Goal: Ask a question

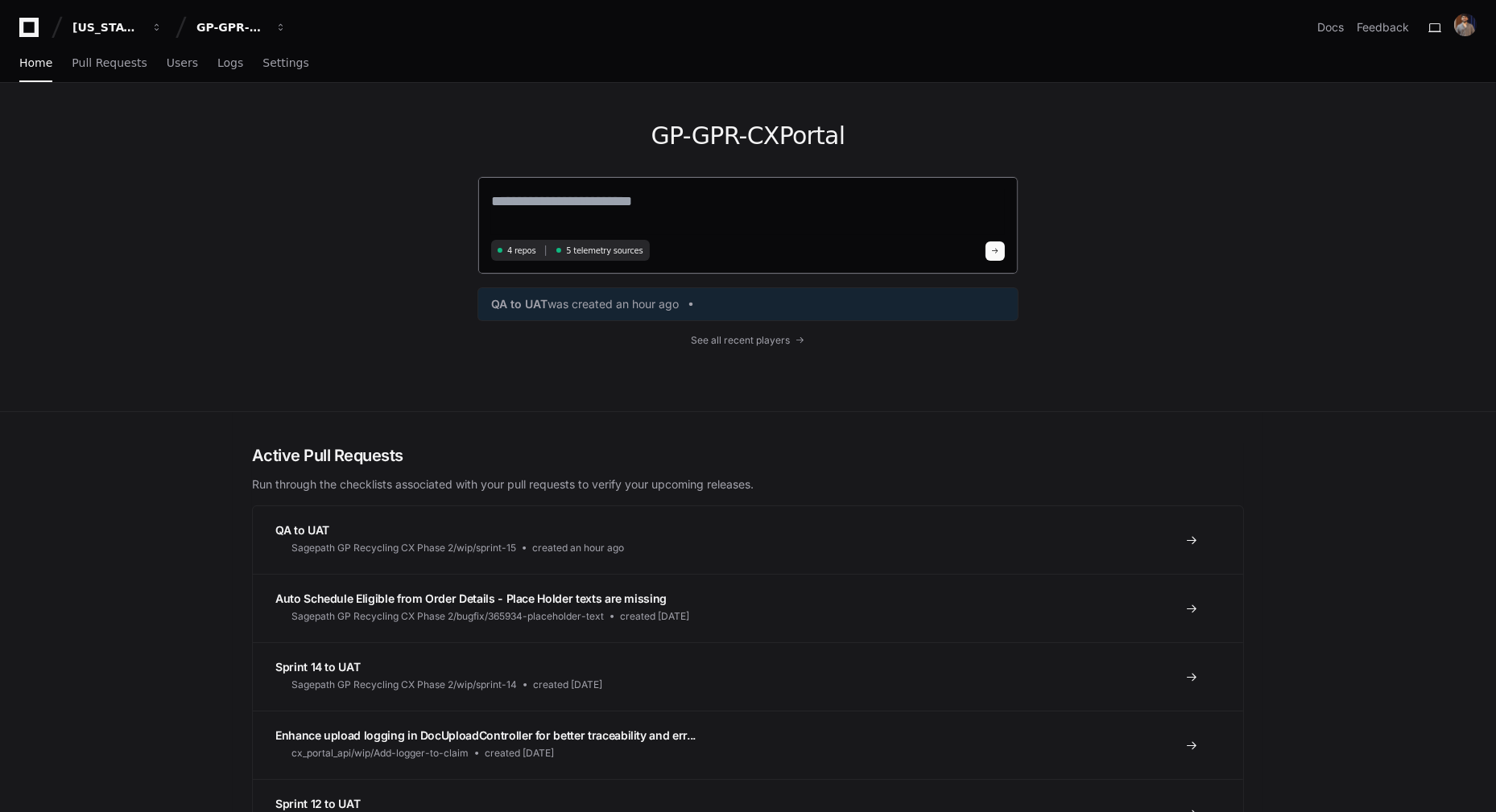
click at [614, 193] on textarea at bounding box center [748, 212] width 514 height 45
click at [747, 339] on span "See all recent players" at bounding box center [741, 340] width 99 height 13
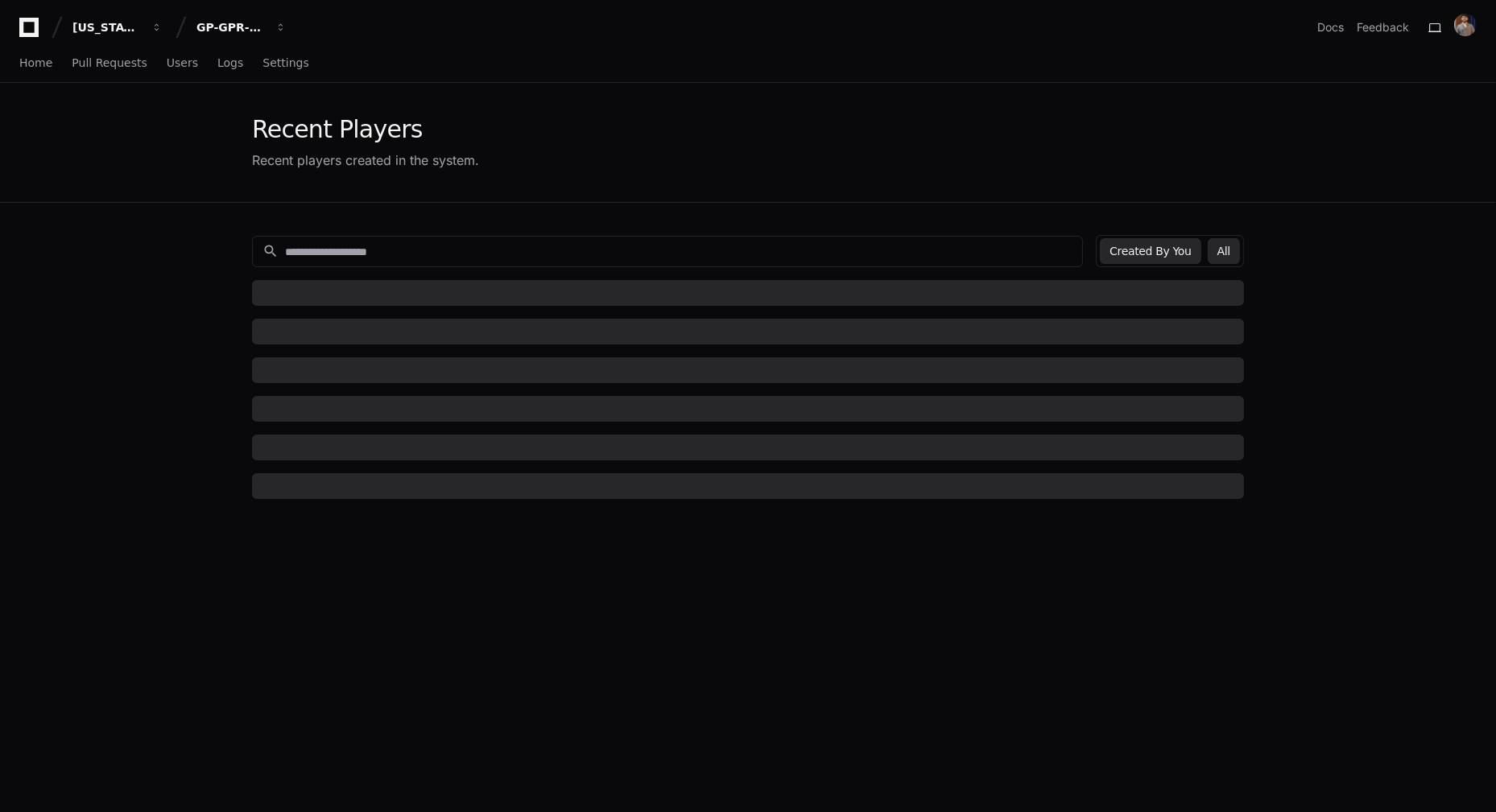
click at [1215, 248] on button "All" at bounding box center [1223, 250] width 32 height 26
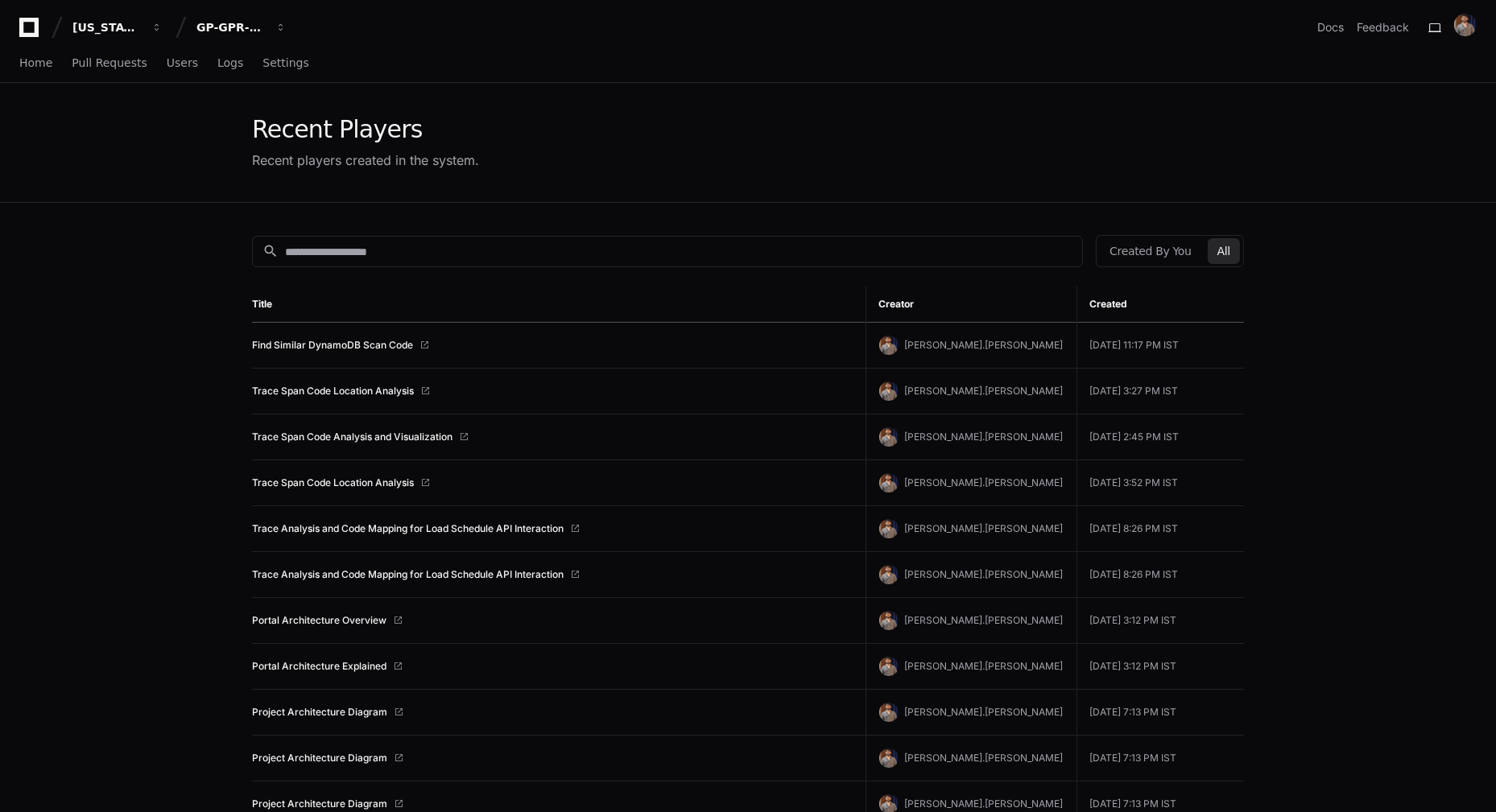
click at [1222, 250] on button "All" at bounding box center [1223, 250] width 32 height 26
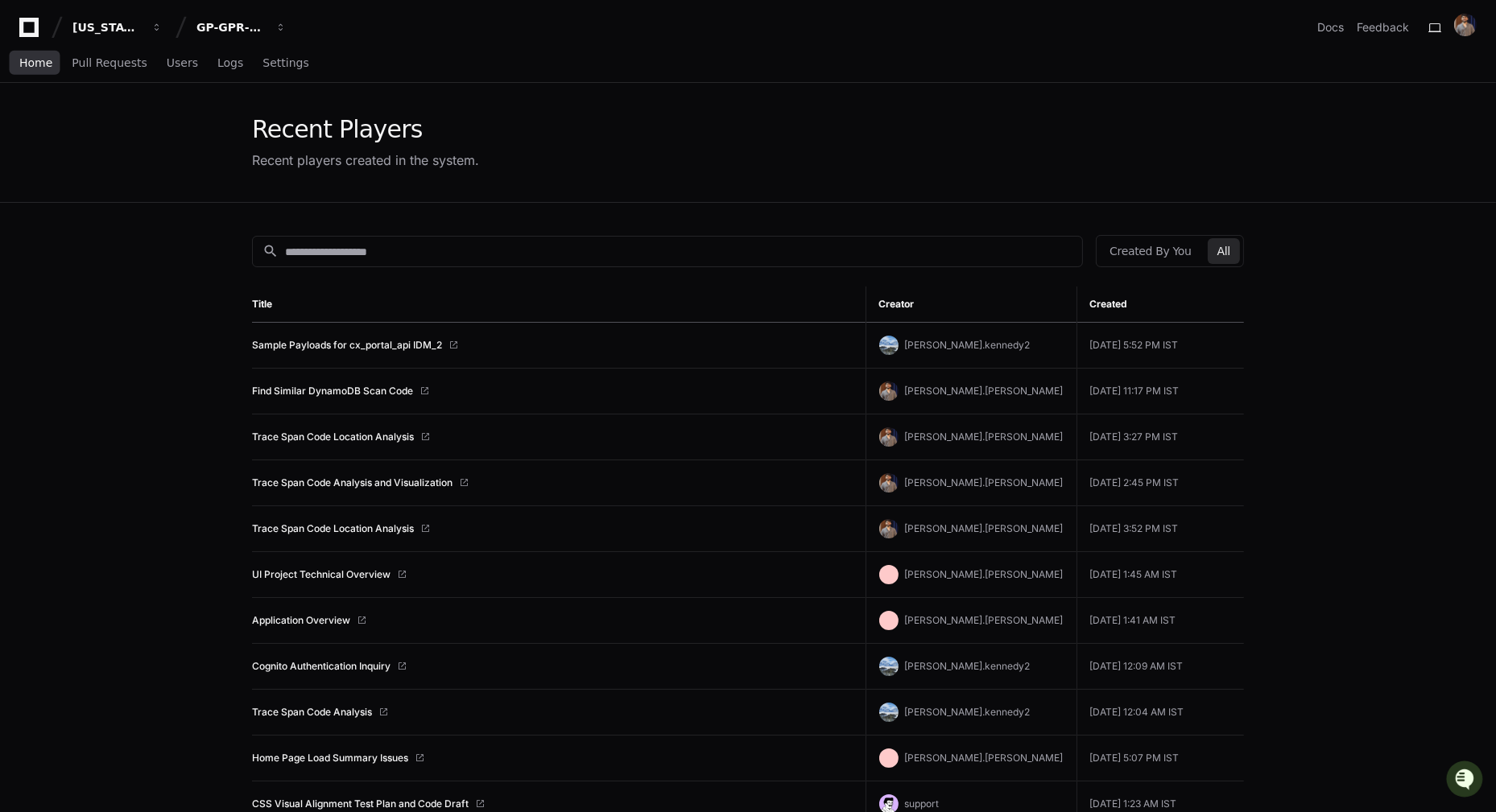
click at [41, 60] on span "Home" at bounding box center [36, 62] width 33 height 10
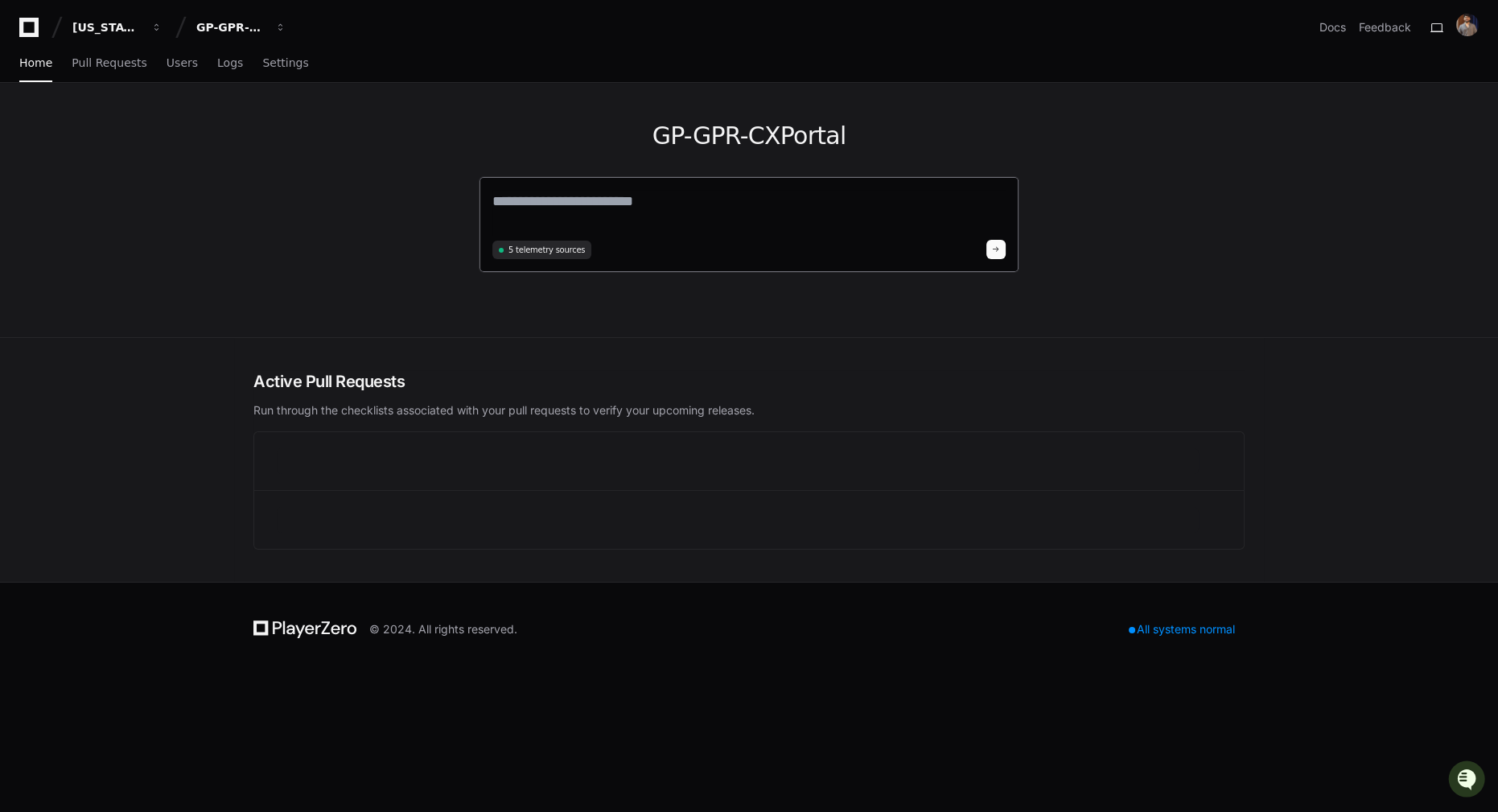
click at [608, 196] on textarea at bounding box center [749, 212] width 514 height 45
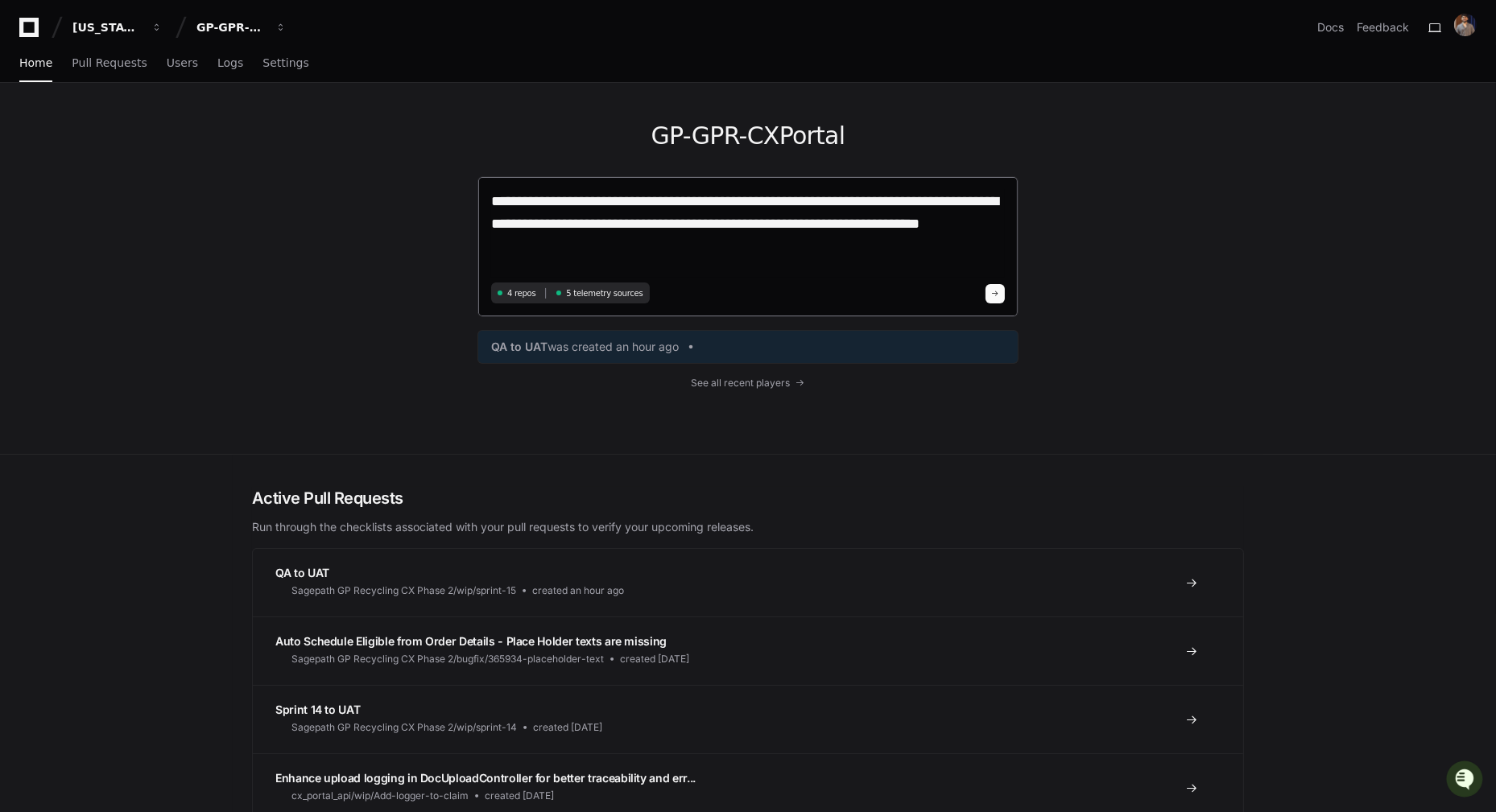
type textarea "**********"
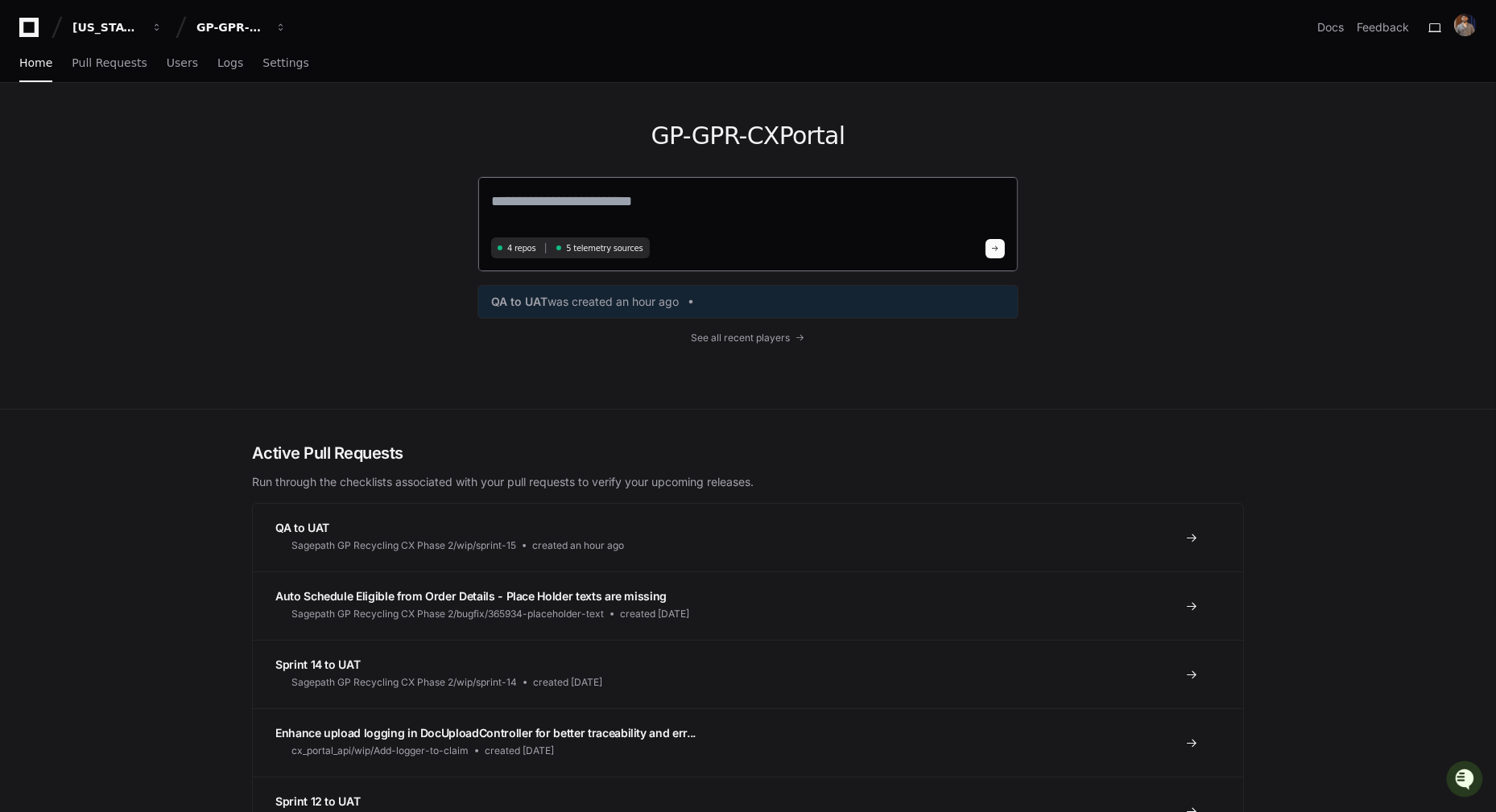
paste textarea "**********"
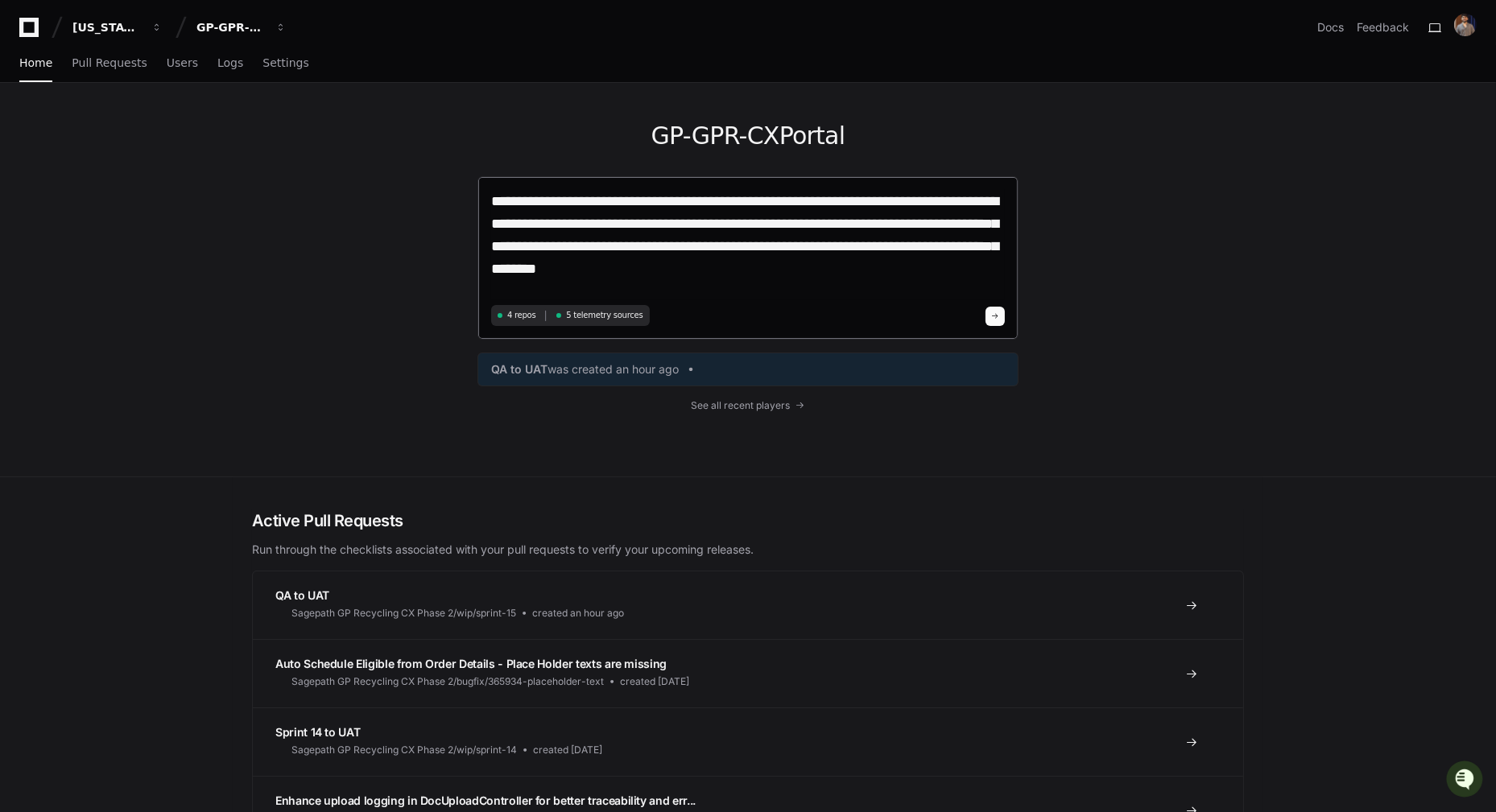
type textarea "**********"
click at [993, 315] on span at bounding box center [994, 316] width 8 height 8
click at [1001, 315] on button at bounding box center [995, 316] width 20 height 20
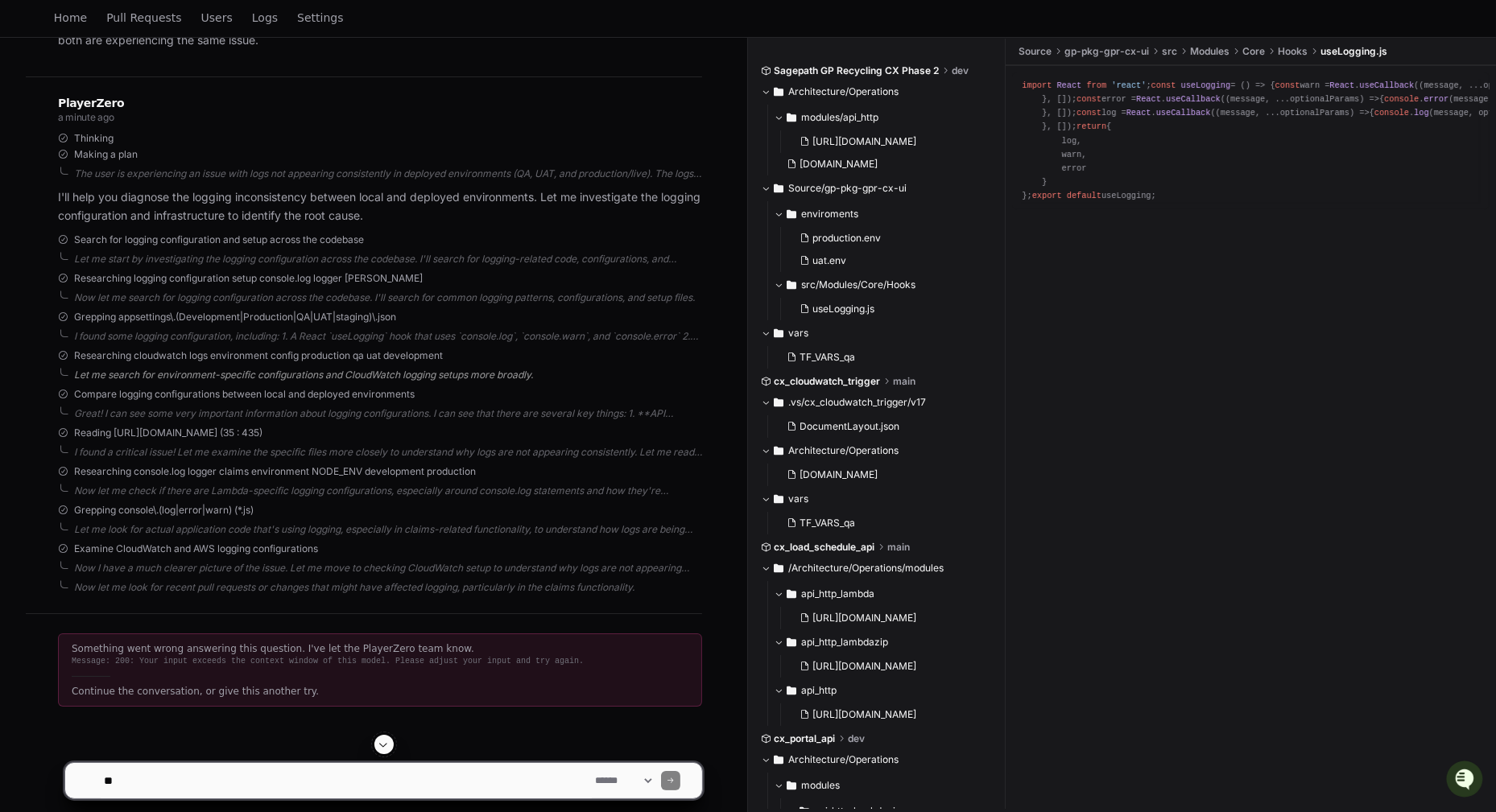
scroll to position [261, 0]
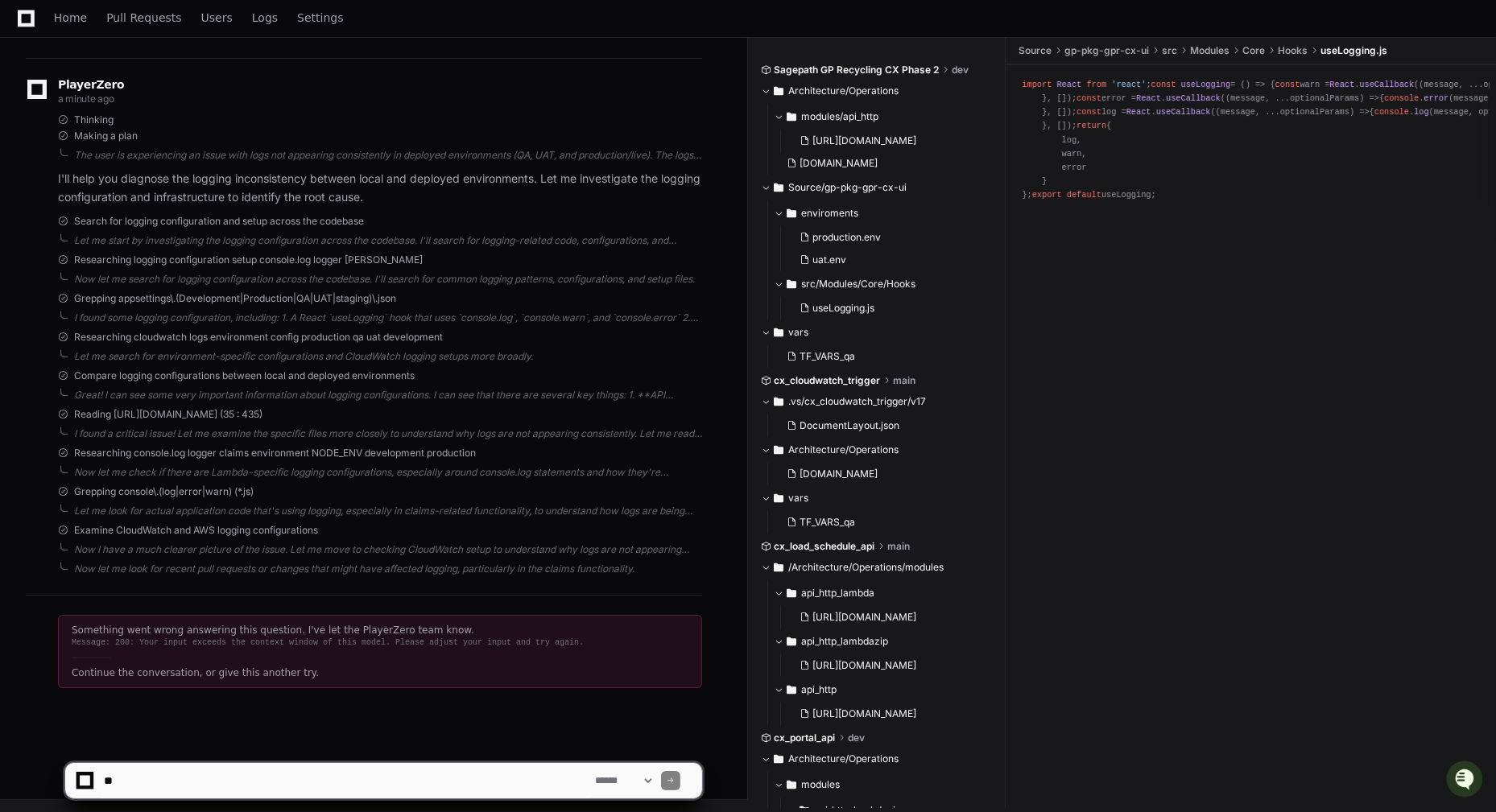
click at [289, 666] on div "Continue the conversation, or give this another try." at bounding box center [380, 673] width 617 height 13
click at [443, 625] on div "Something went wrong answering this question. I've let the PlayerZero team know." at bounding box center [380, 630] width 617 height 13
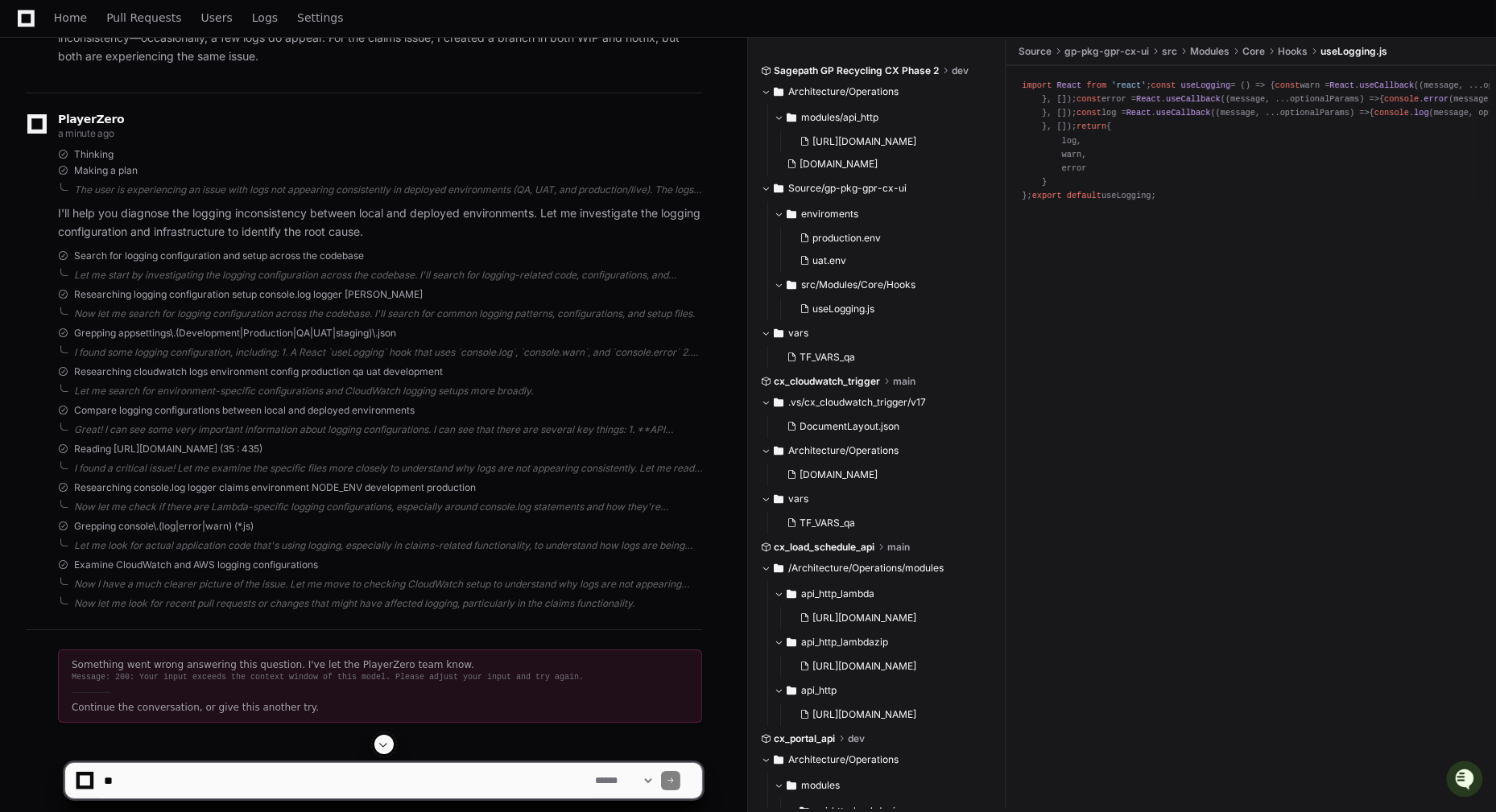
scroll to position [0, 0]
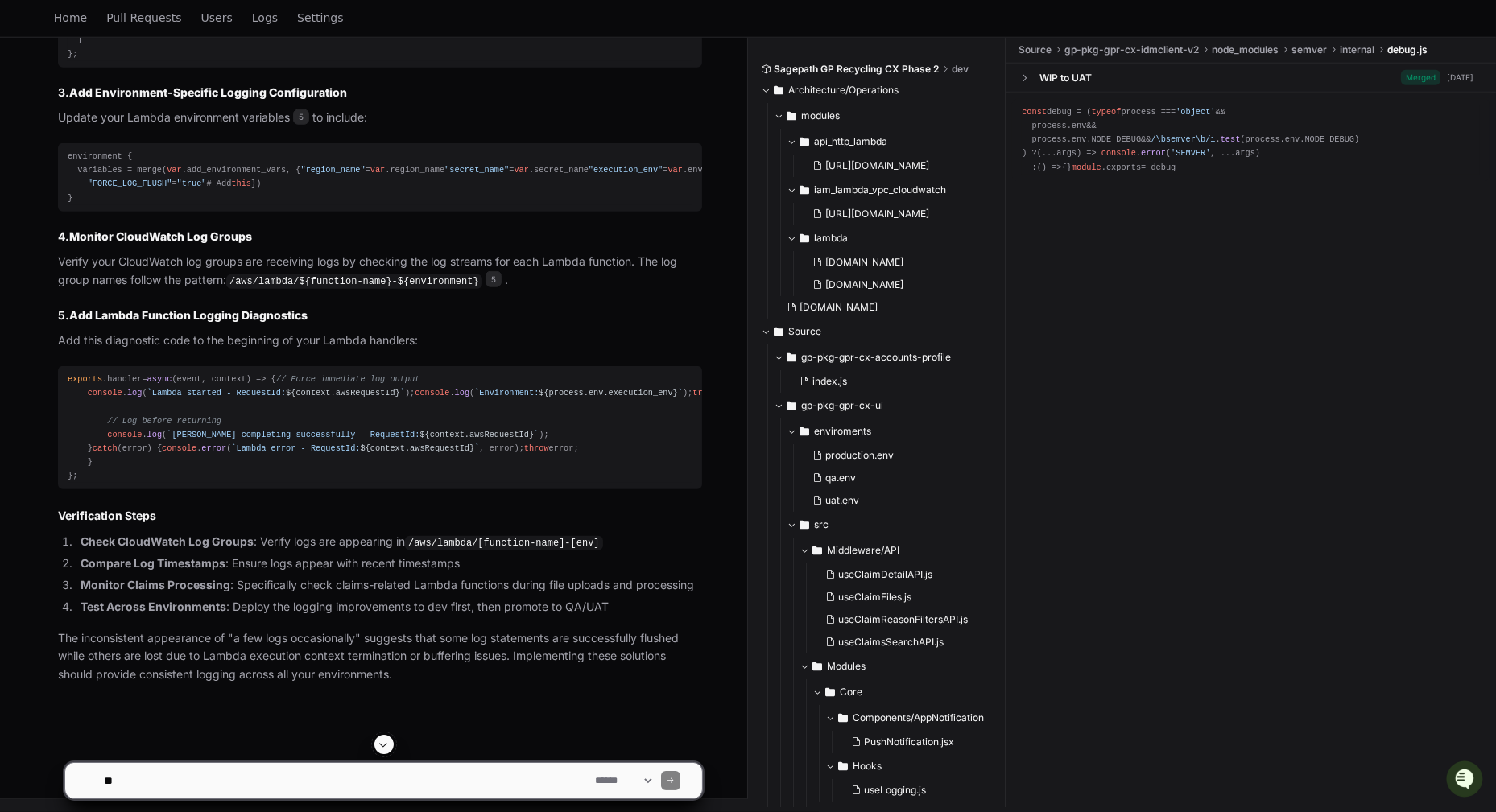
scroll to position [2571, 0]
click at [236, 788] on textarea at bounding box center [345, 781] width 491 height 35
type textarea "*"
click at [154, 777] on textarea at bounding box center [345, 781] width 491 height 35
